Goal: Find specific page/section: Find specific page/section

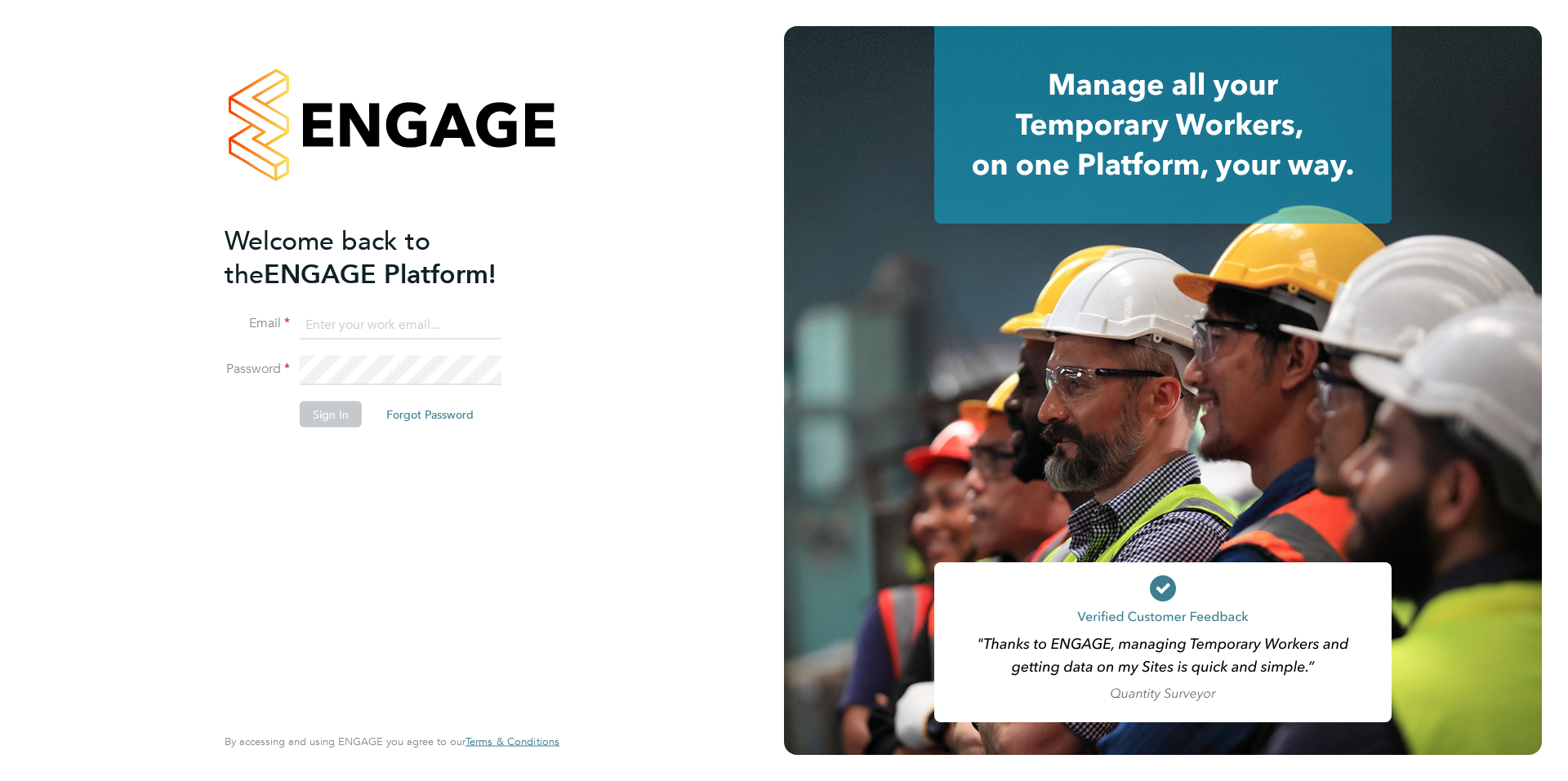
type input "hannah@xede.co.uk"
click at [328, 410] on button "Sign In" at bounding box center [331, 415] width 62 height 26
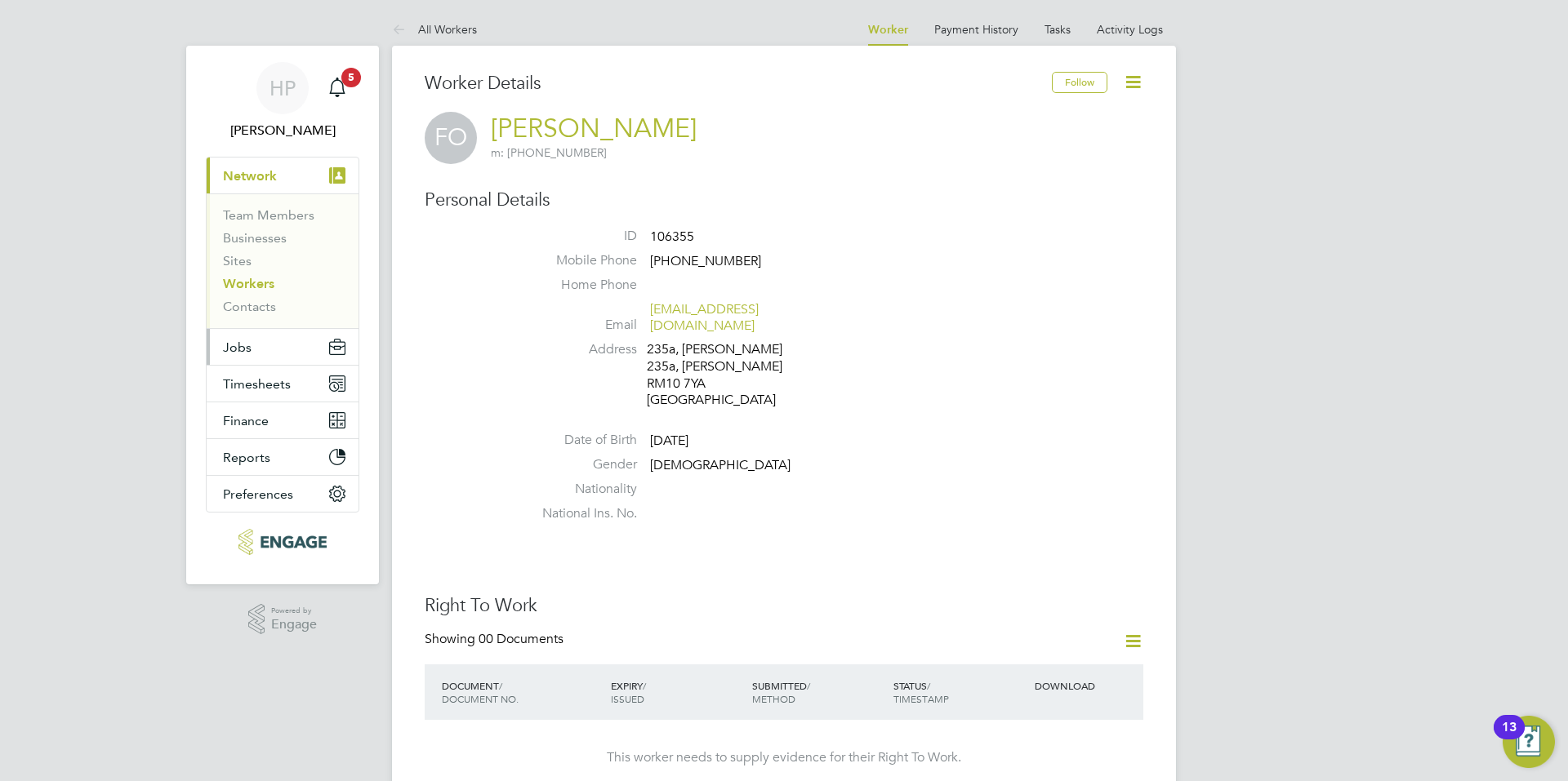
click at [284, 337] on button "Jobs" at bounding box center [283, 346] width 152 height 36
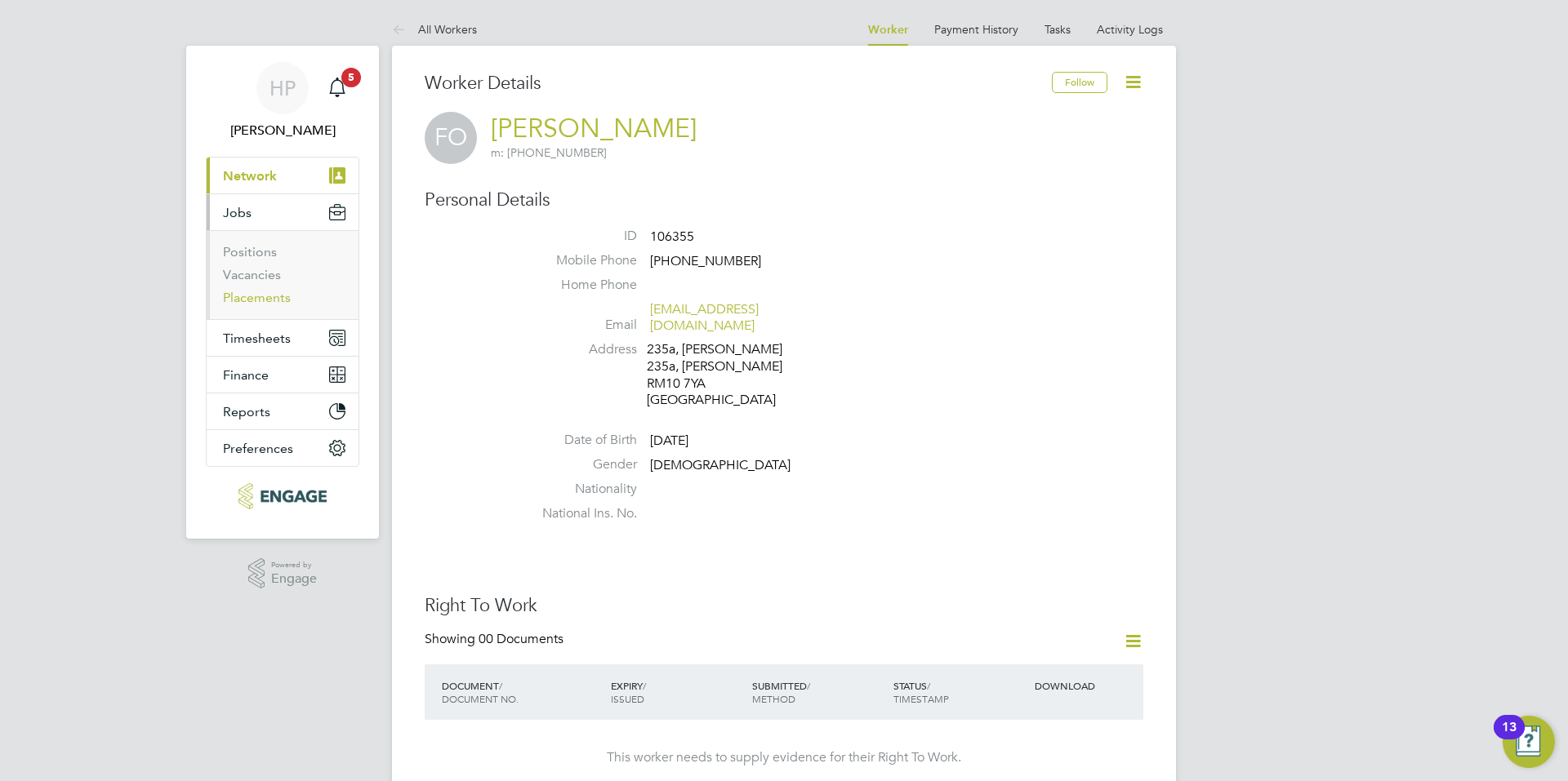
click at [259, 294] on link "Placements" at bounding box center [256, 297] width 67 height 16
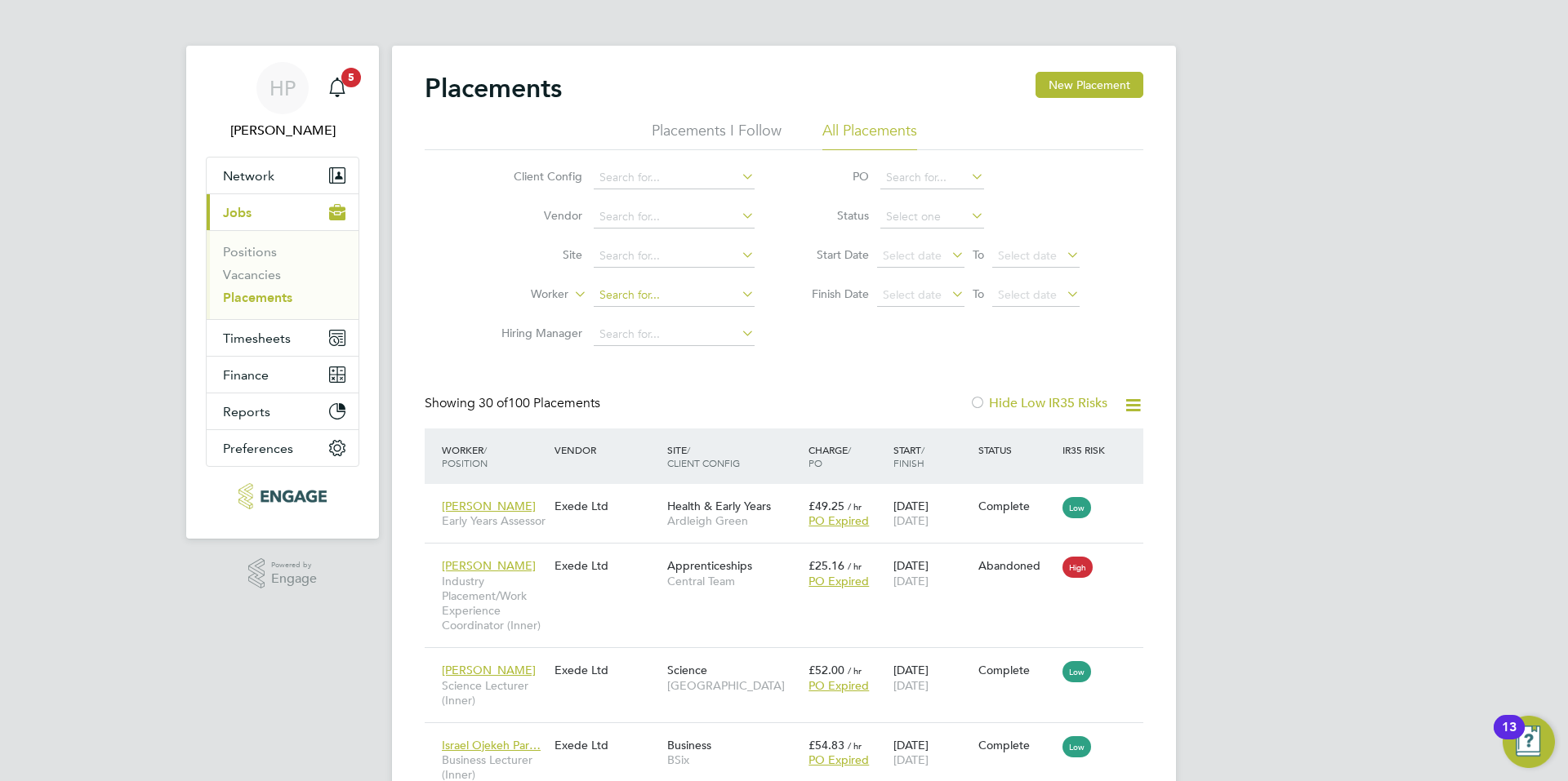
click at [637, 295] on input at bounding box center [674, 295] width 161 height 23
type input "[PERSON_NAME]"
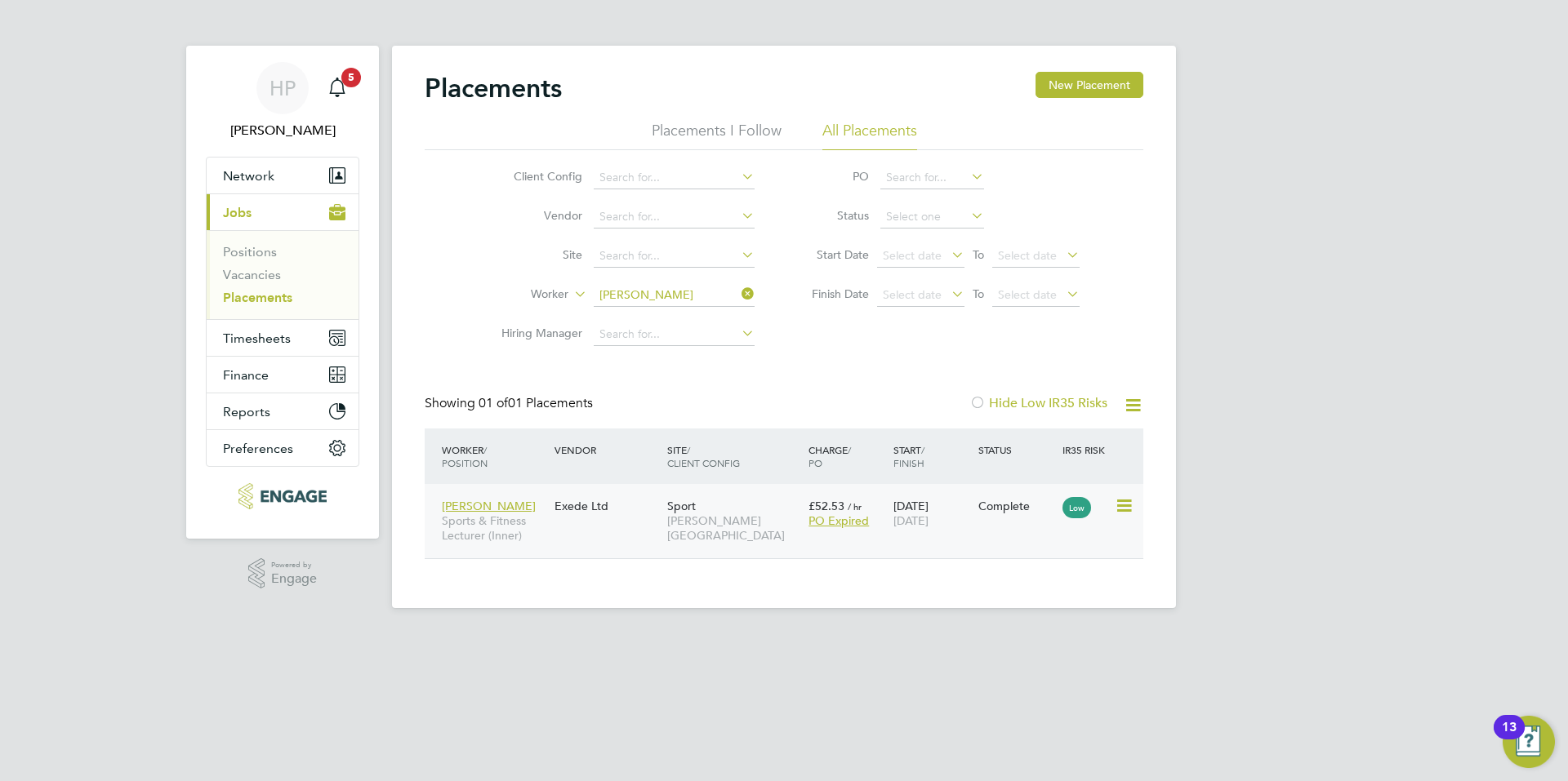
click at [639, 537] on div "[PERSON_NAME] Sports & Fitness Lecturer (Inner) Exede Ltd Sport [PERSON_NAME][G…" at bounding box center [784, 521] width 718 height 74
click at [513, 523] on span "Sports & Fitness Lecturer (Inner)" at bounding box center [493, 528] width 104 height 30
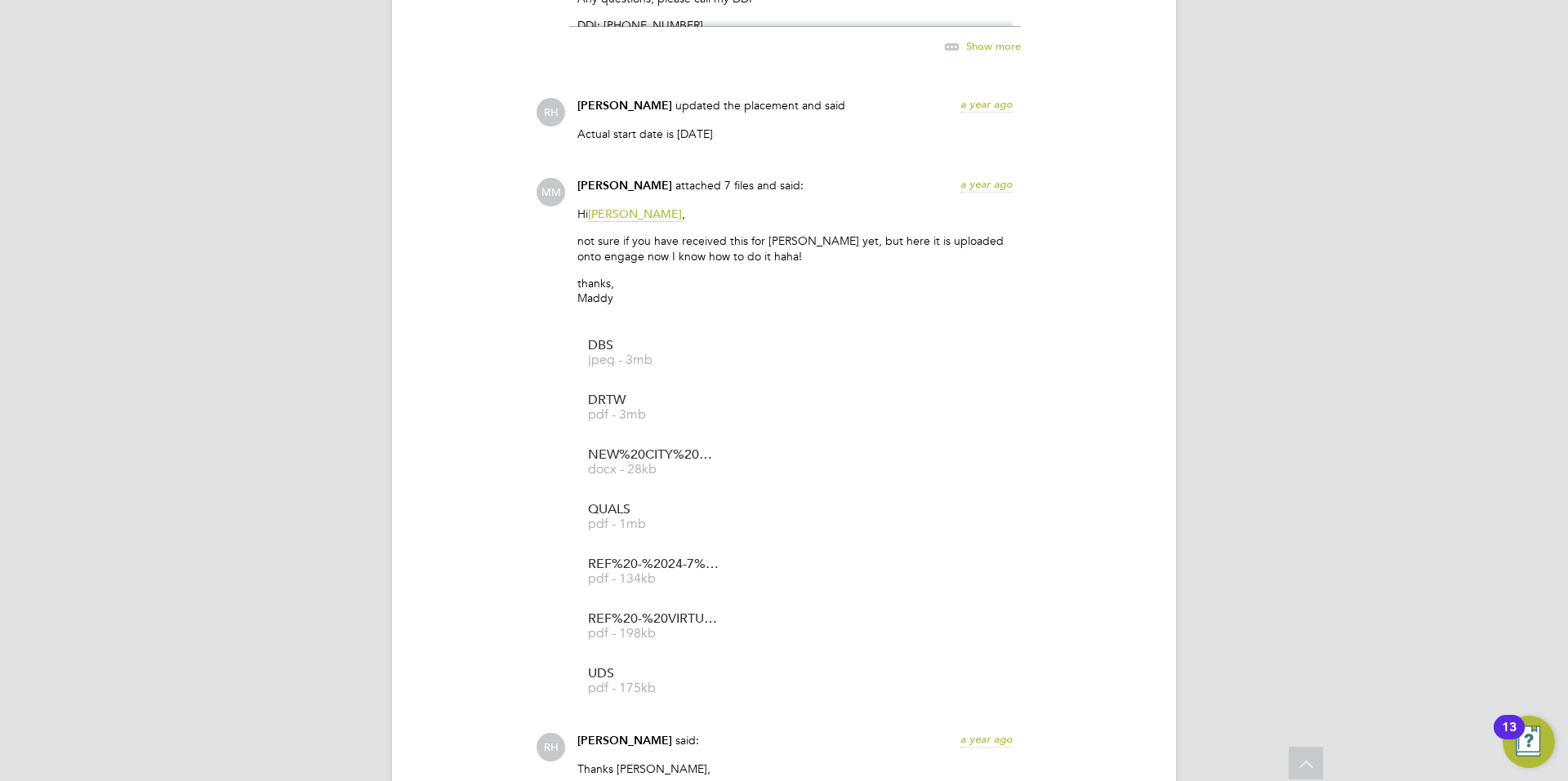
scroll to position [2185, 0]
